Goal: Information Seeking & Learning: Check status

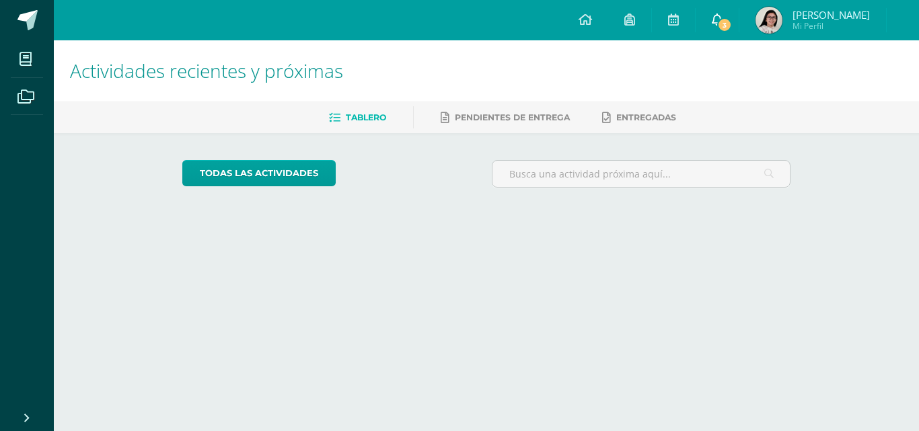
drag, startPoint x: 0, startPoint y: 0, endPoint x: 709, endPoint y: 25, distance: 709.8
click at [709, 25] on link "3" at bounding box center [717, 20] width 43 height 40
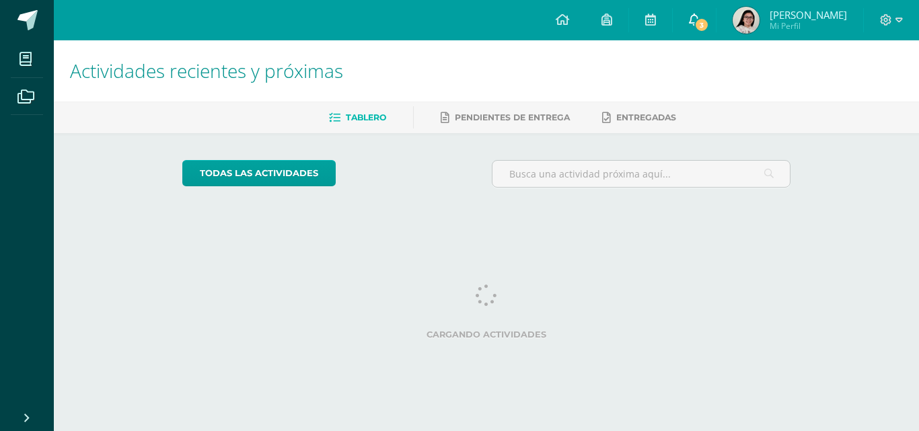
click at [716, 24] on link "3" at bounding box center [694, 20] width 43 height 40
click at [705, 24] on span "3" at bounding box center [702, 24] width 15 height 15
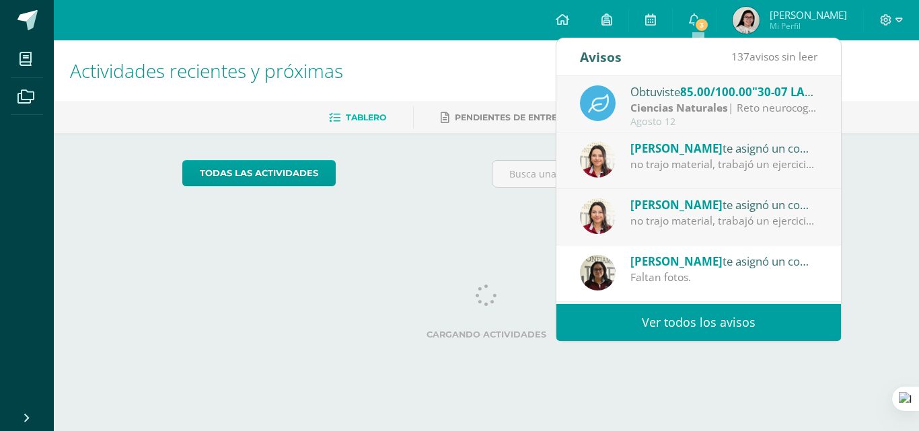
click at [857, 130] on div "Tablero Pendientes de entrega Entregadas" at bounding box center [503, 118] width 898 height 32
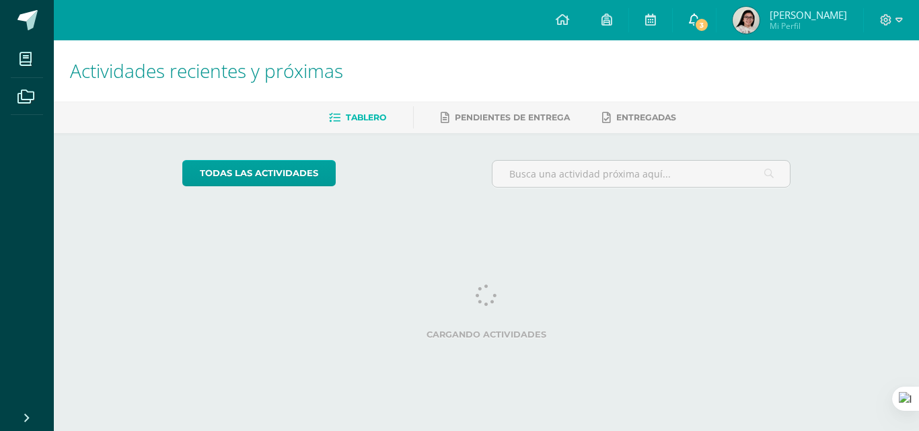
click at [699, 11] on link "3" at bounding box center [694, 20] width 43 height 40
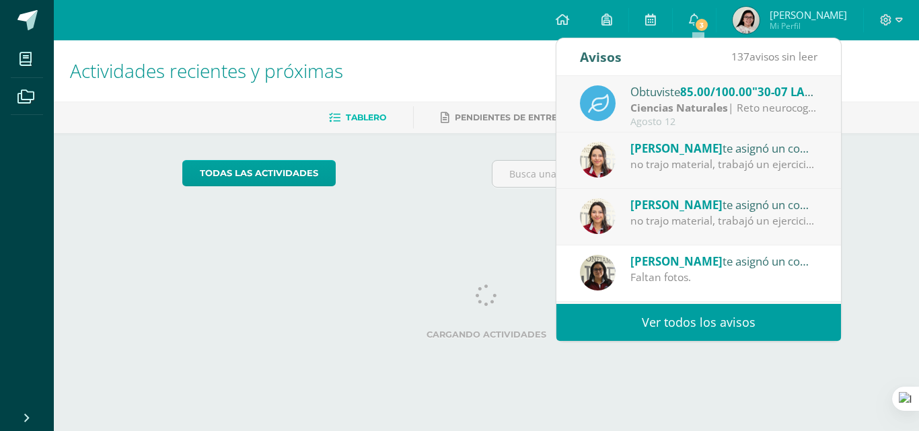
click at [768, 106] on div "Ciencias Naturales | Reto neurocognitivo" at bounding box center [724, 107] width 187 height 15
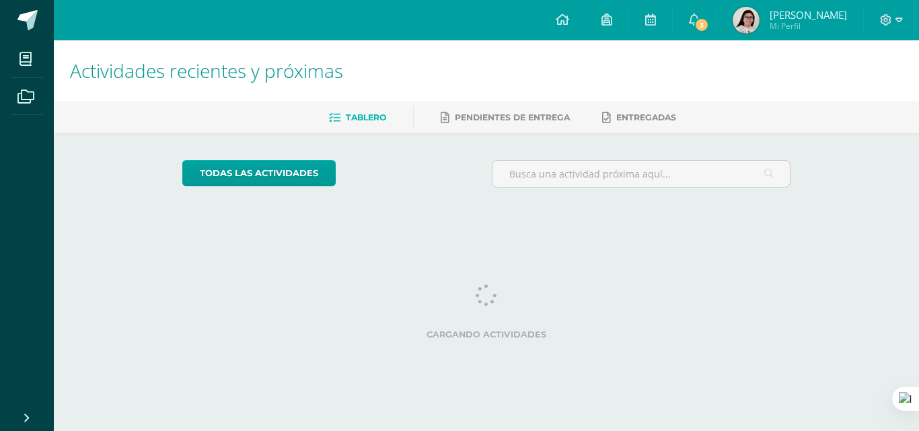
click at [904, 157] on div "Actividades recientes y próximas Tablero Pendientes de entrega Entregadas todas…" at bounding box center [487, 132] width 866 height 185
click at [744, 16] on img at bounding box center [746, 20] width 27 height 27
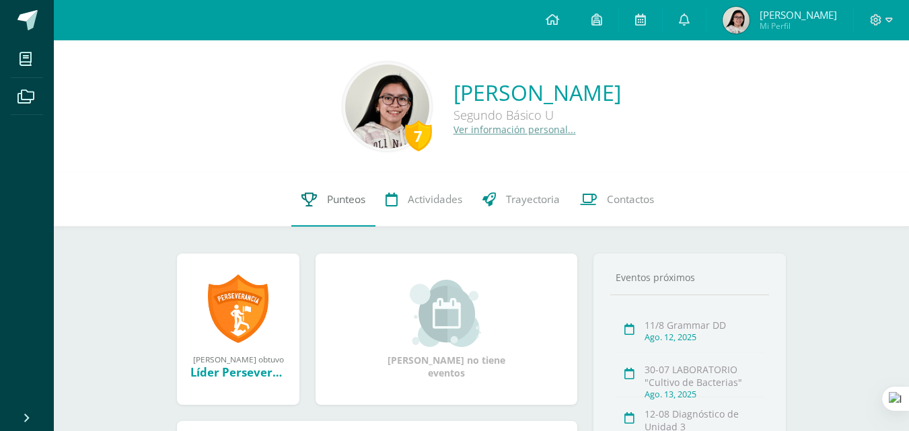
click at [318, 201] on link "Punteos" at bounding box center [333, 200] width 84 height 54
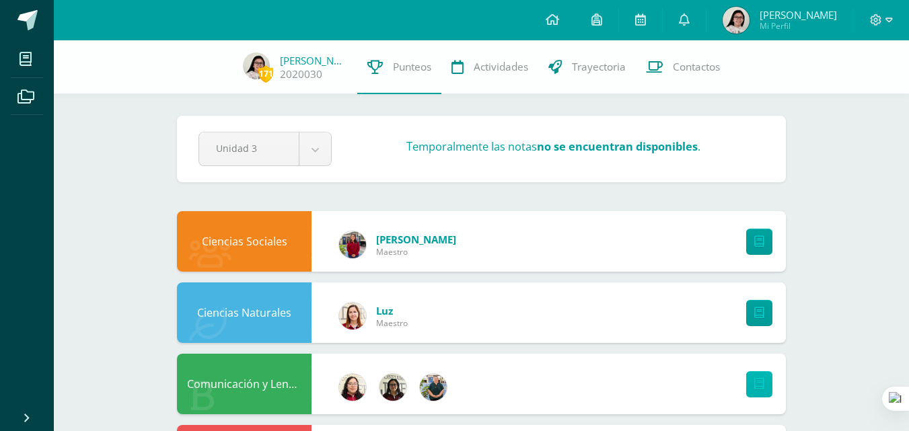
click at [763, 382] on icon at bounding box center [759, 384] width 10 height 11
